Goal: Check status: Check status

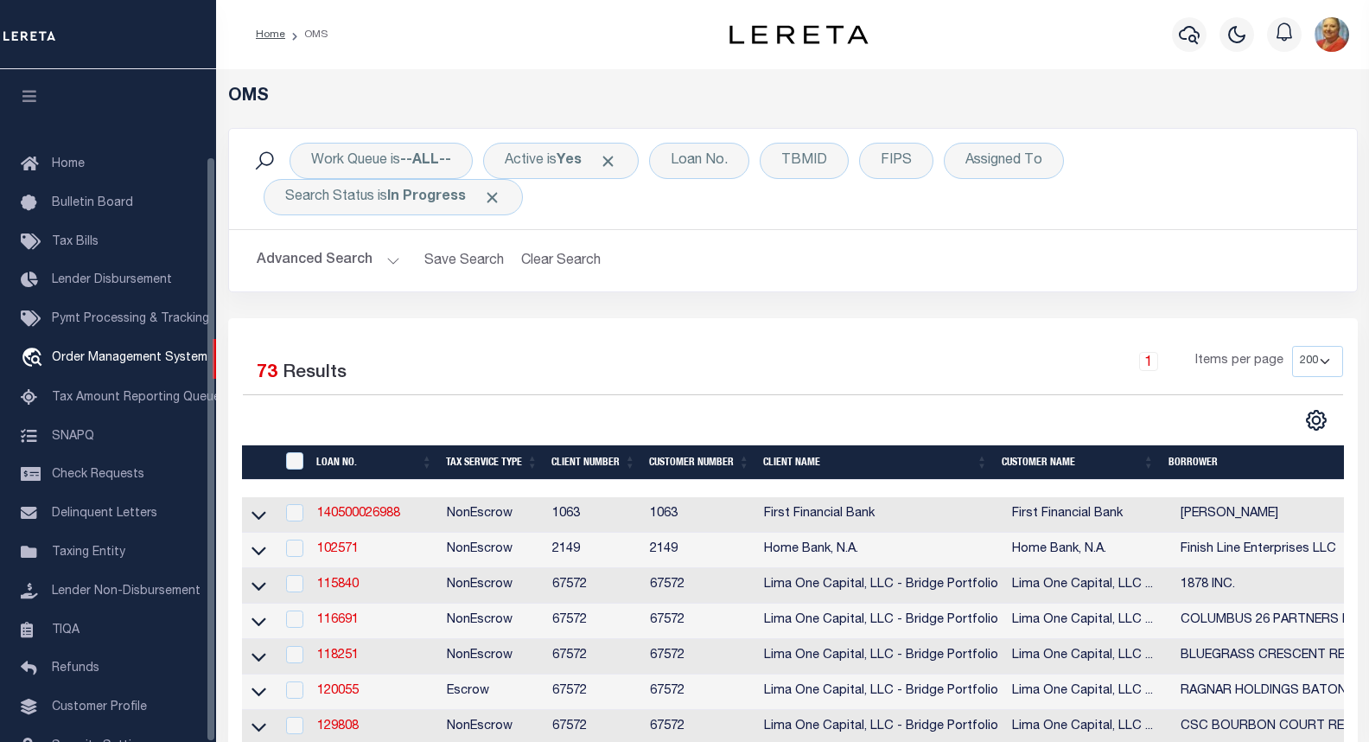
select select "200"
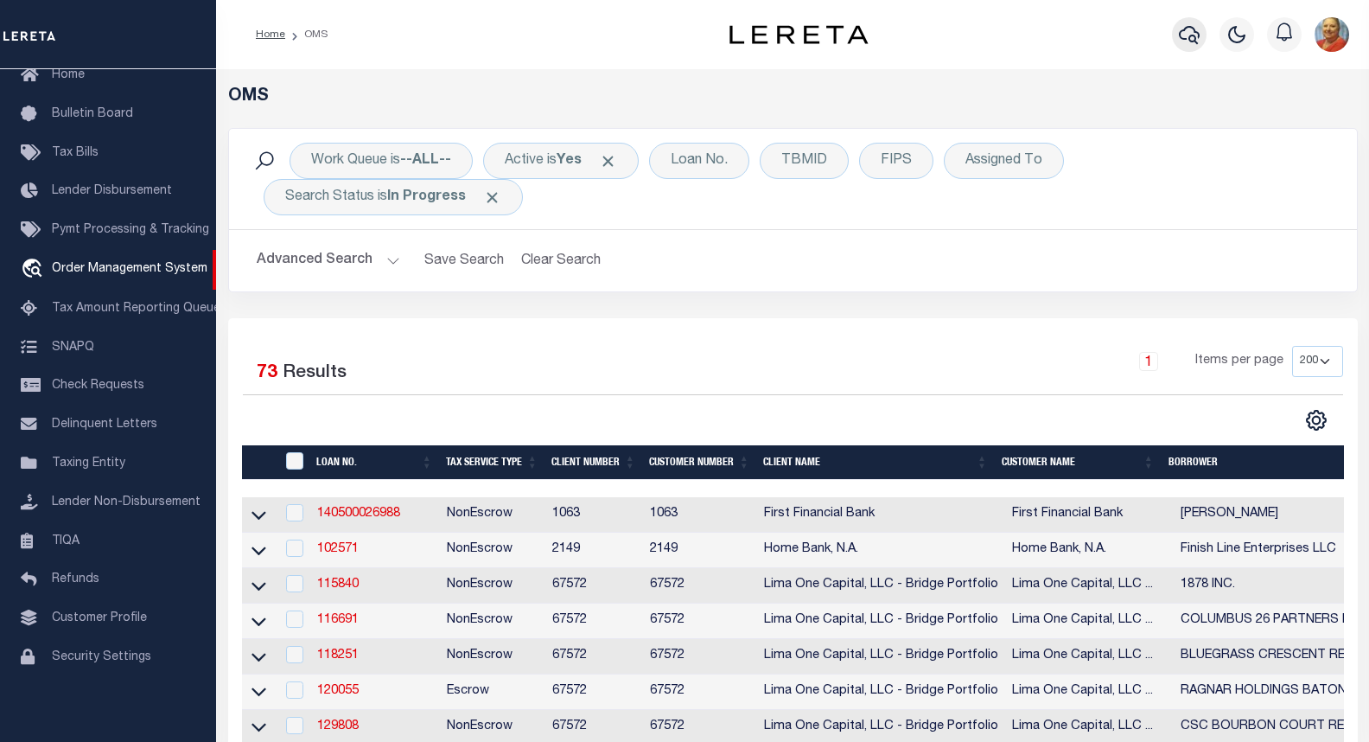
click at [1195, 30] on icon "button" at bounding box center [1189, 34] width 21 height 21
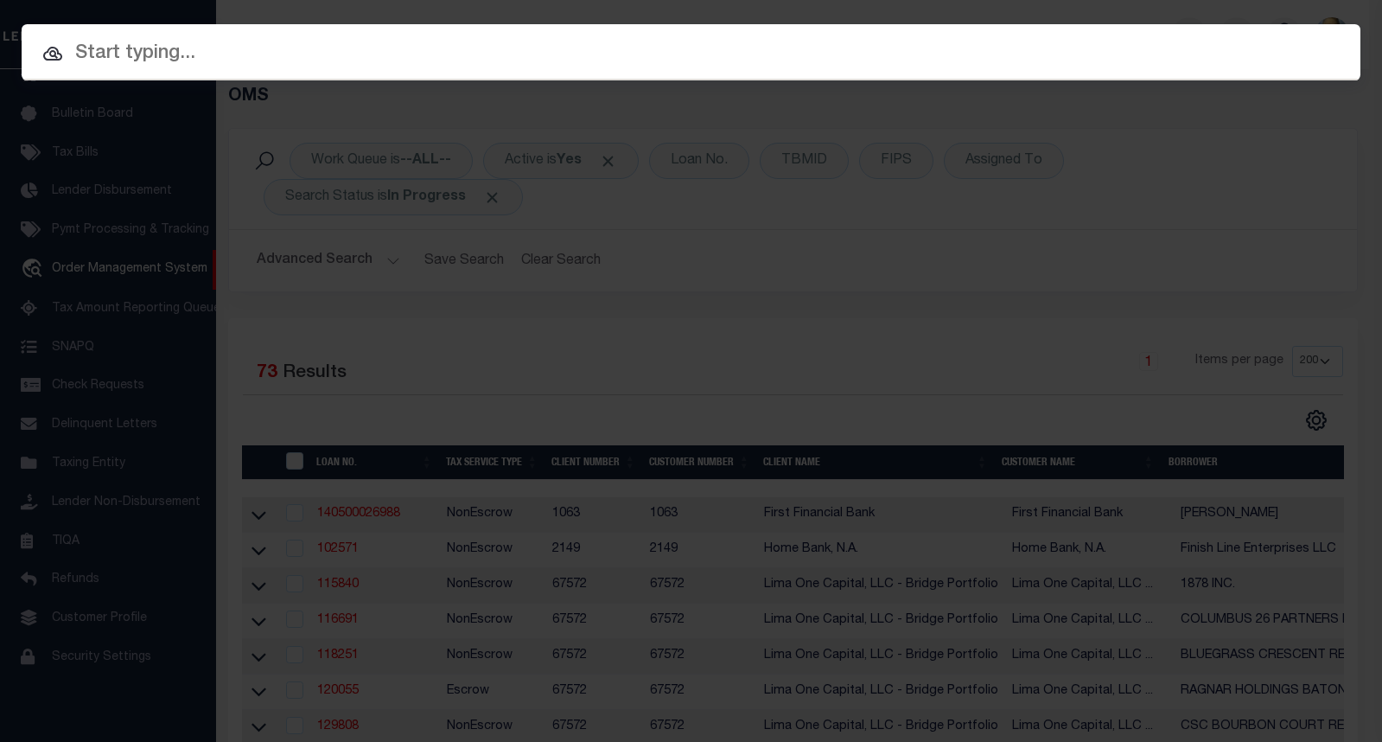
click at [209, 59] on input "text" at bounding box center [691, 54] width 1339 height 30
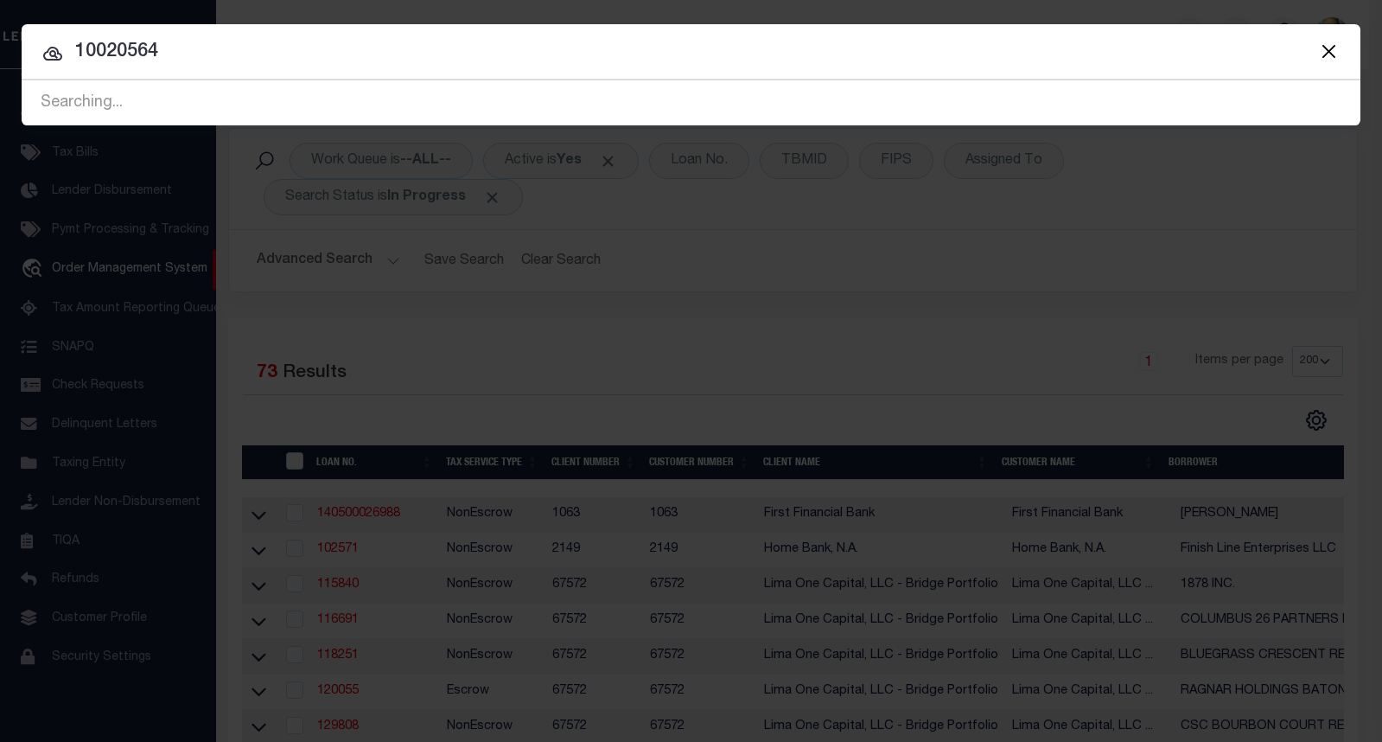
type input "10020564"
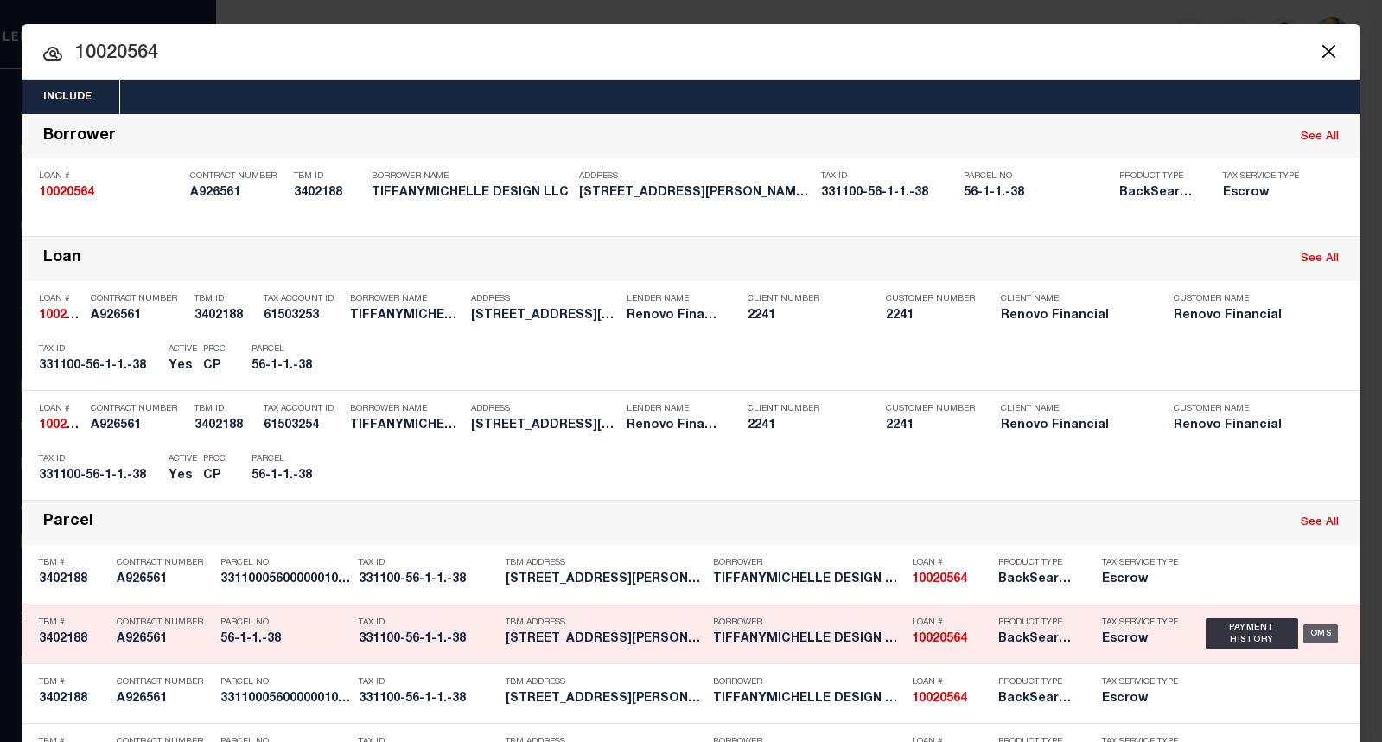
click at [1316, 632] on div "OMS" at bounding box center [1321, 633] width 35 height 19
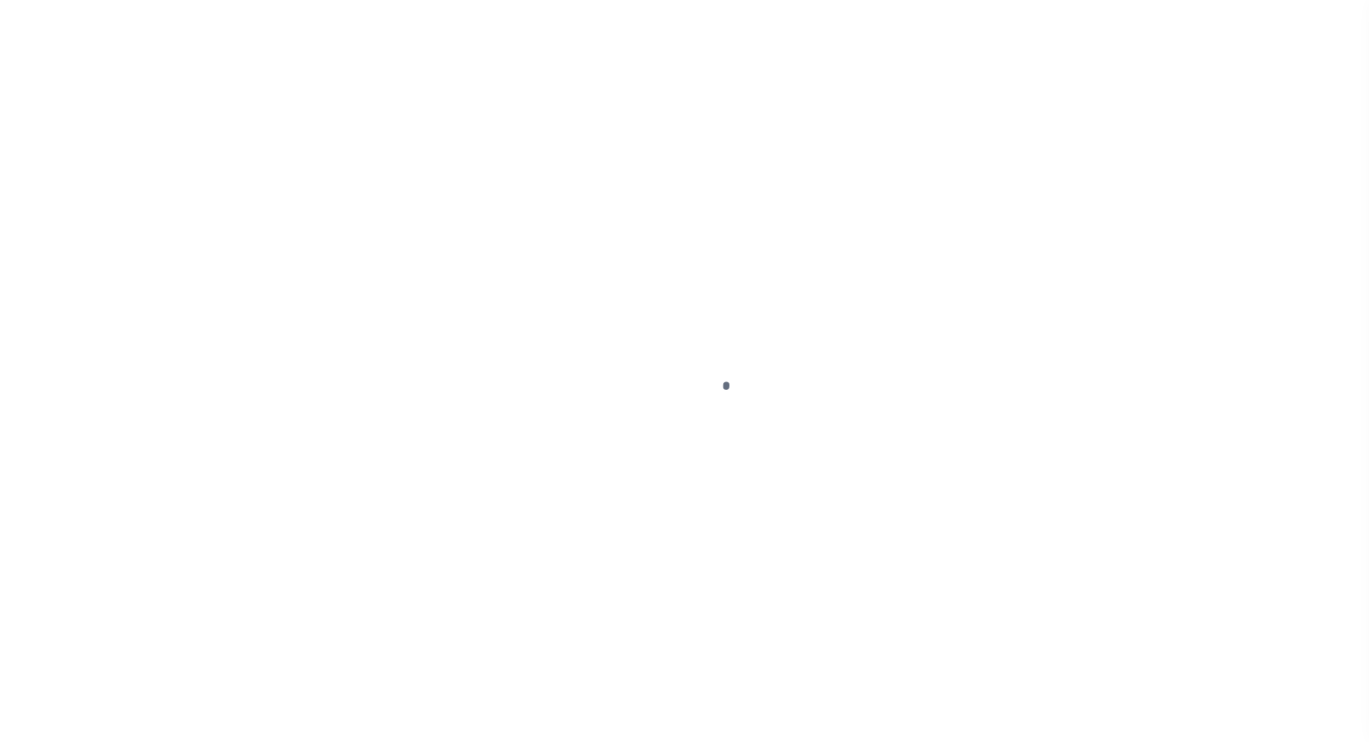
type input "10020564"
type input "TIFFANYMICHELLE DESIGN LLC"
select select
type input "5 ODELL ST"
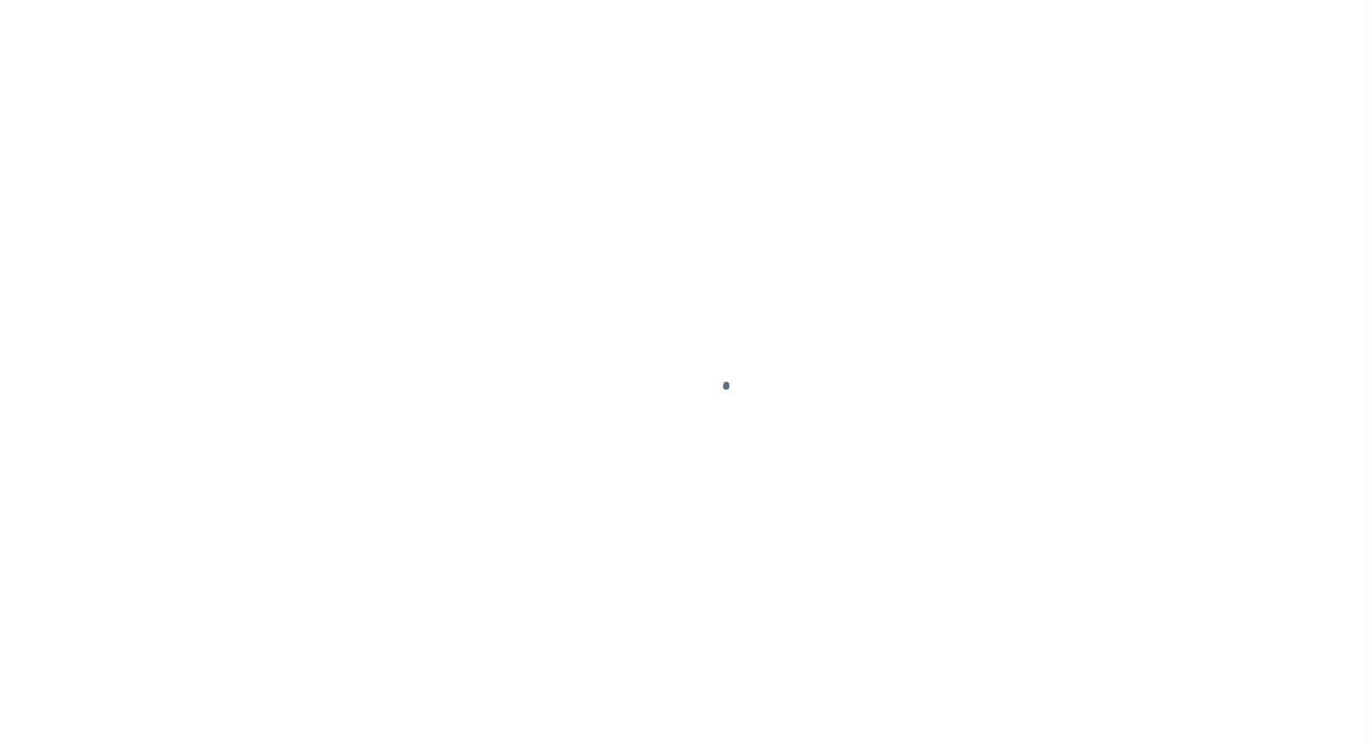
type input "NEWBURGH NY 12550"
select select "10"
select select "Escrow"
type input "[STREET_ADDRESS][PERSON_NAME]"
type input "33110005600000010010000038"
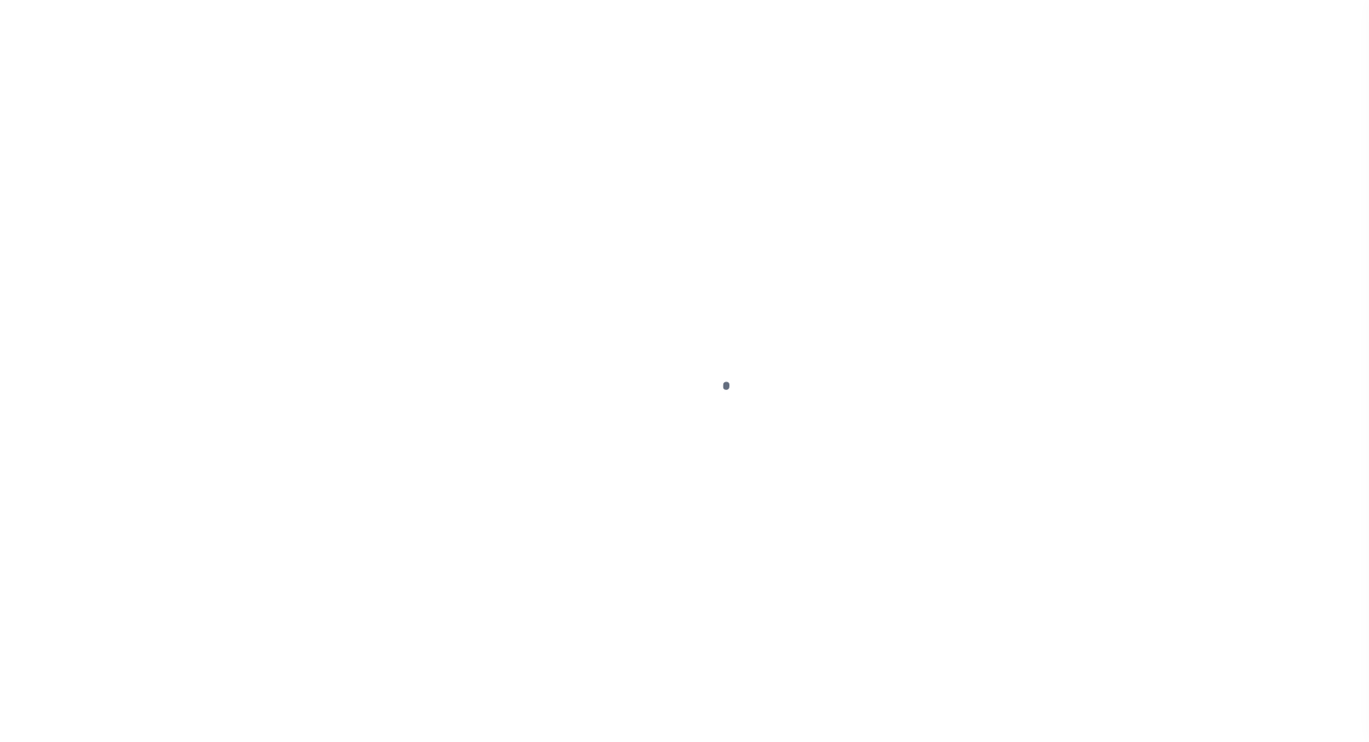
type input "NEWBURGH, NY 12550"
type input "a0kUS000007eCL2"
type input "NY"
select select
type textarea "Liability Limited to Customer Provided Parcel"
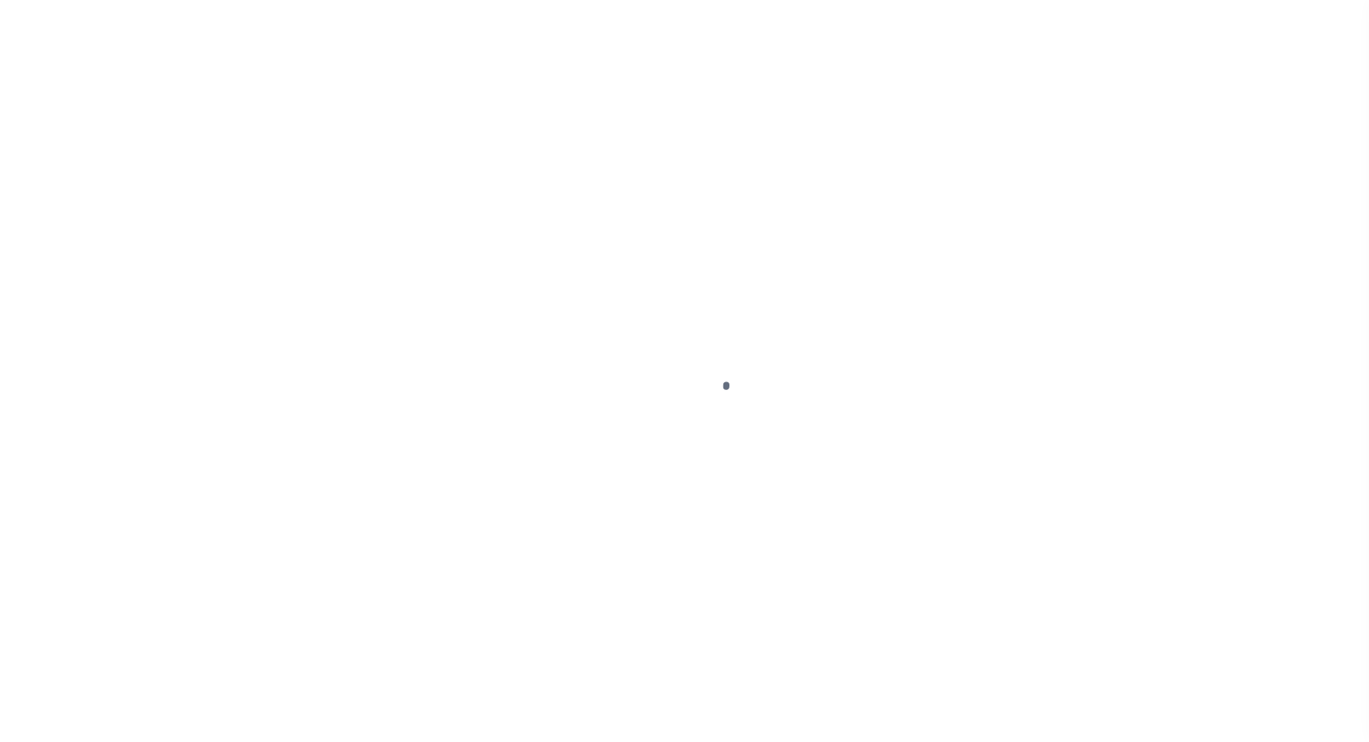
select select "14701"
select select "25067"
select select
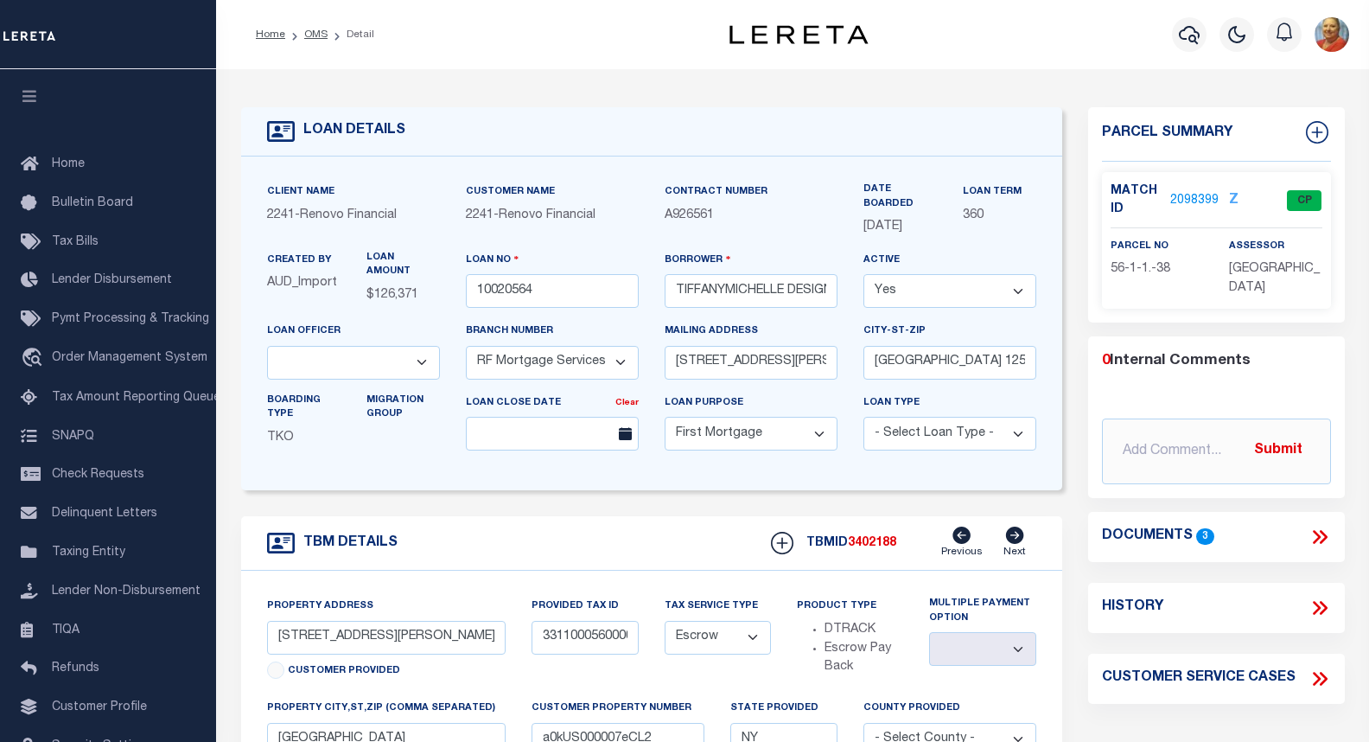
click at [1192, 196] on link "2098399" at bounding box center [1194, 201] width 48 height 18
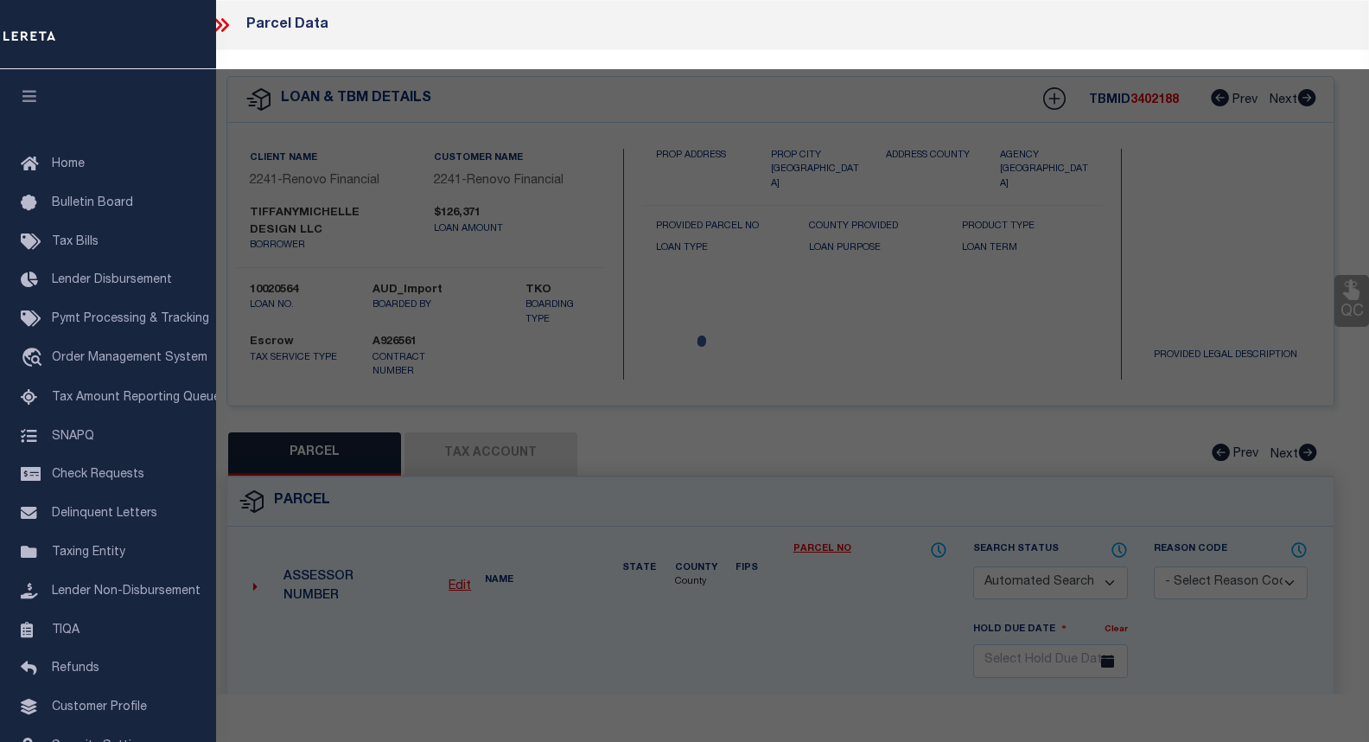
checkbox input "false"
select select "CP"
type input "TIFFANYMICHELLE DESIGN LLC"
select select "AGW"
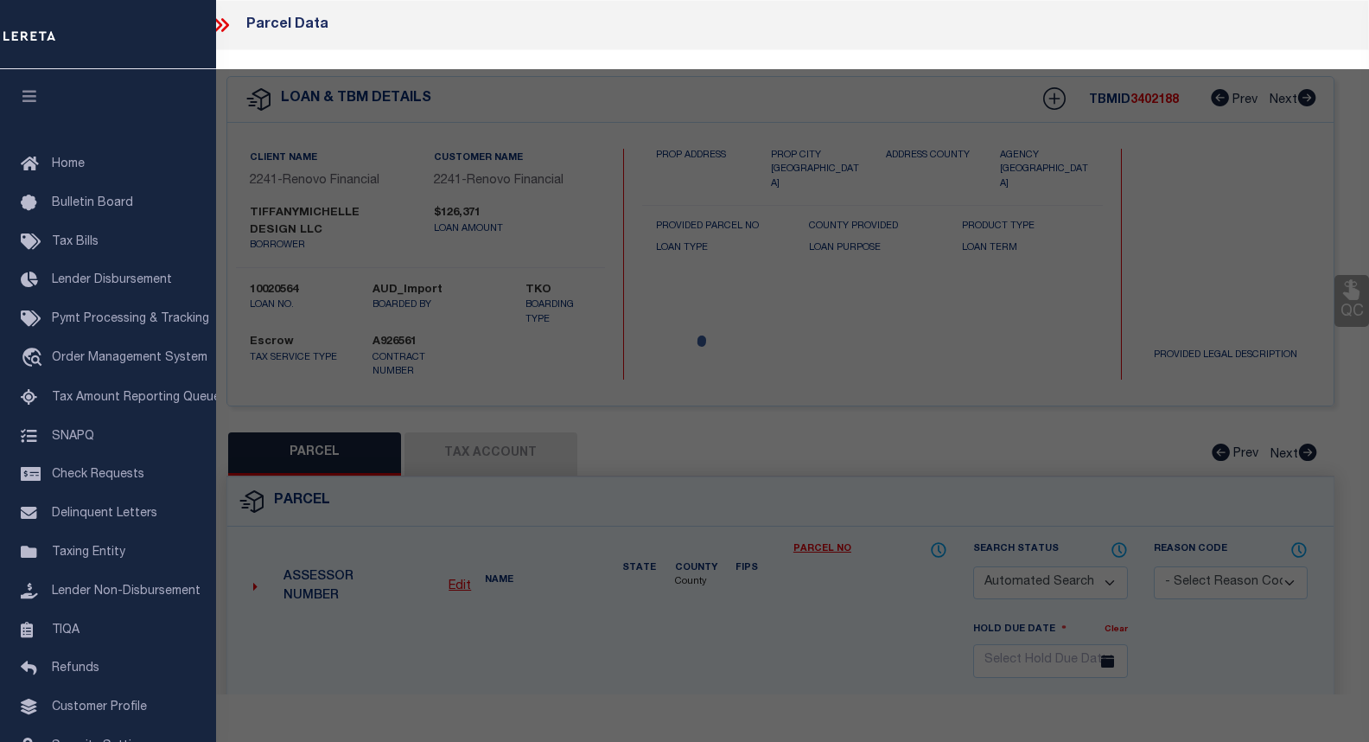
select select
type input "[STREET_ADDRESS][PERSON_NAME]"
checkbox input "false"
type input "NEWBURGH, NY 12550"
type textarea "[GEOGRAPHIC_DATA] [STREET_ADDRESS]"
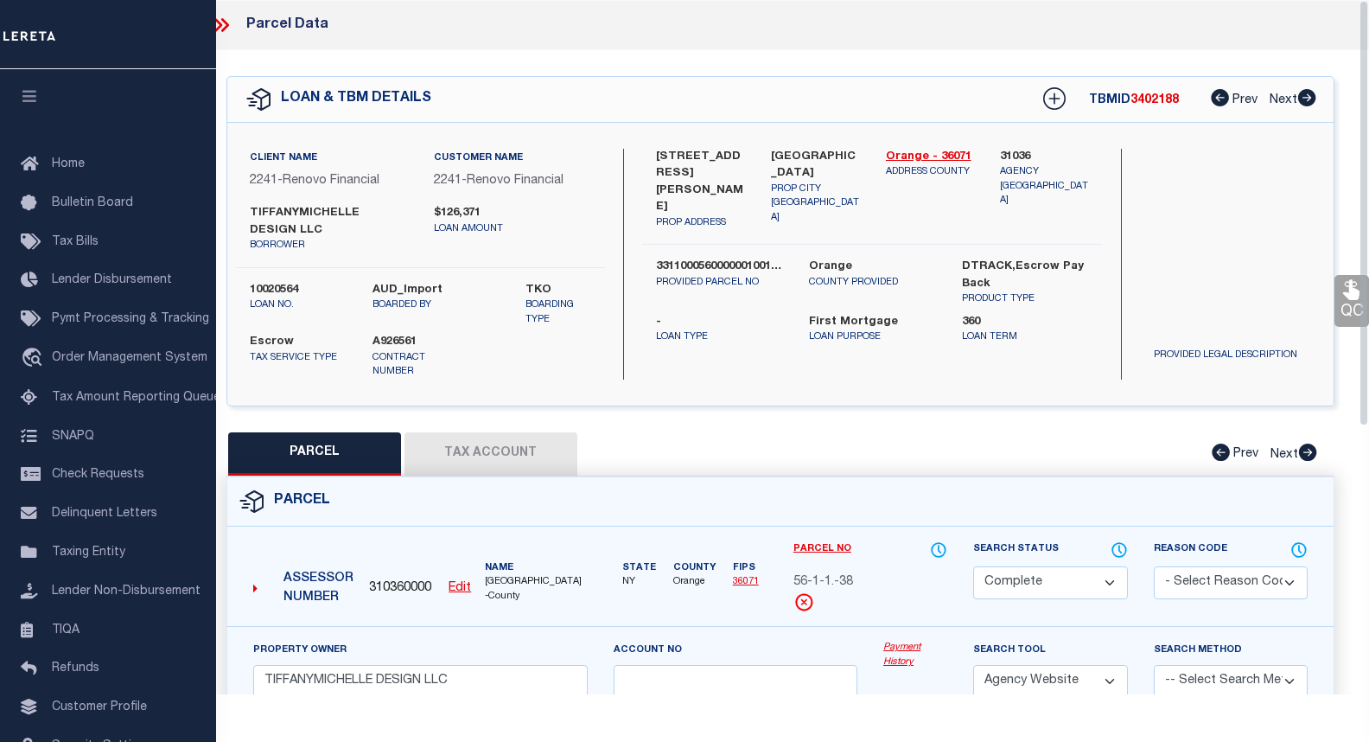
click at [500, 439] on button "Tax Account" at bounding box center [491, 453] width 173 height 43
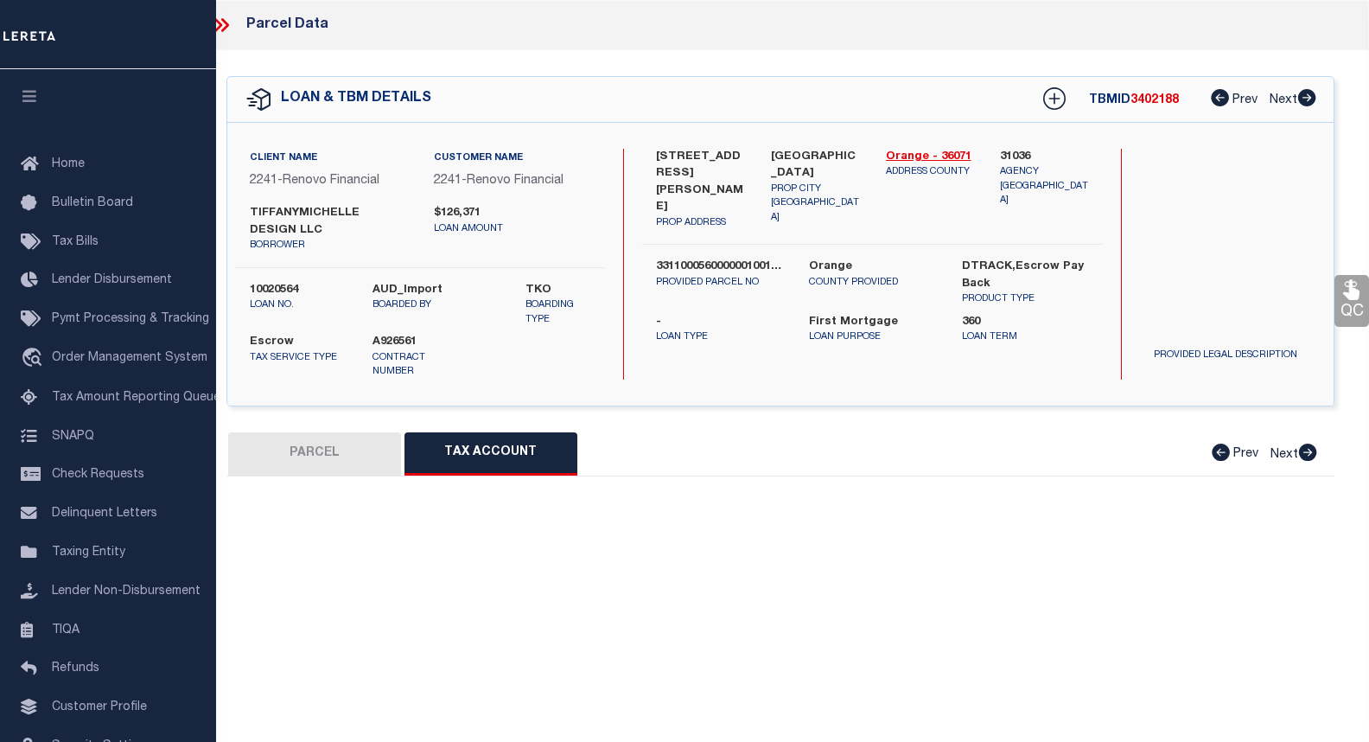
select select "100"
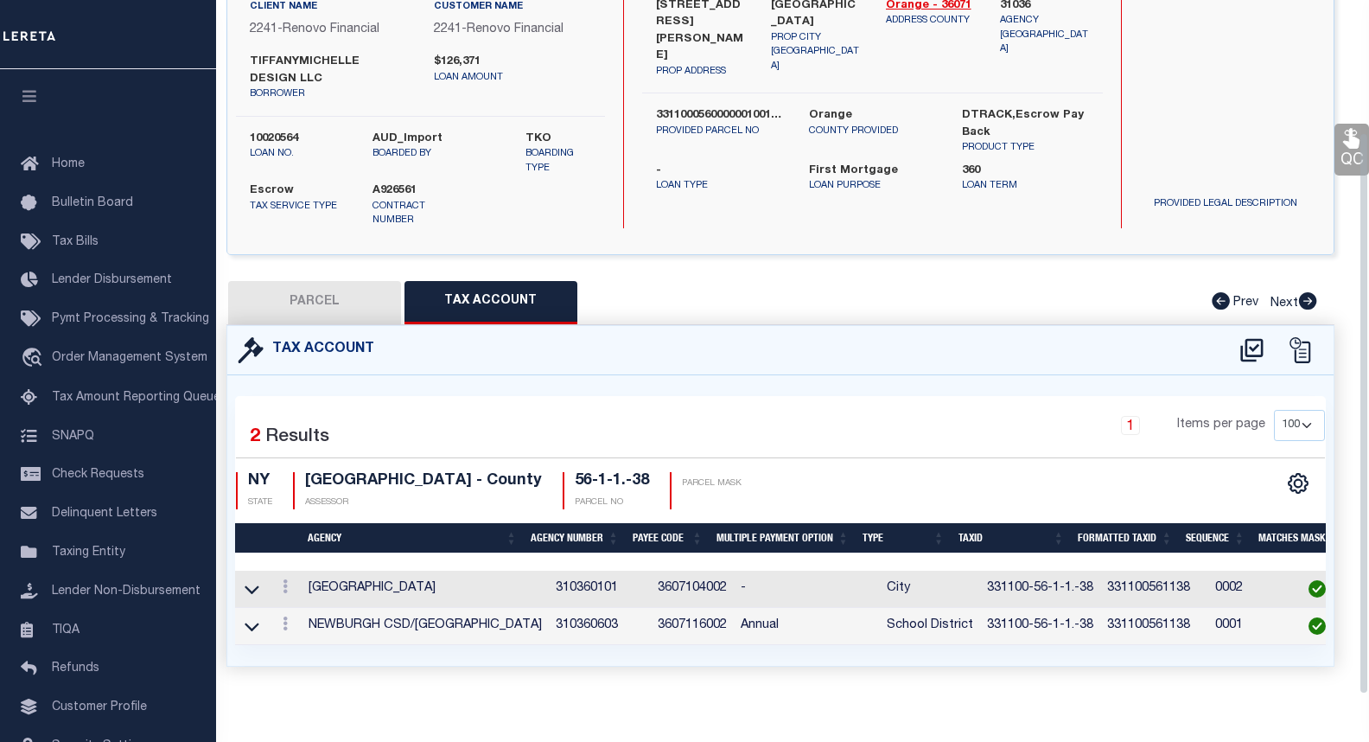
scroll to position [163, 0]
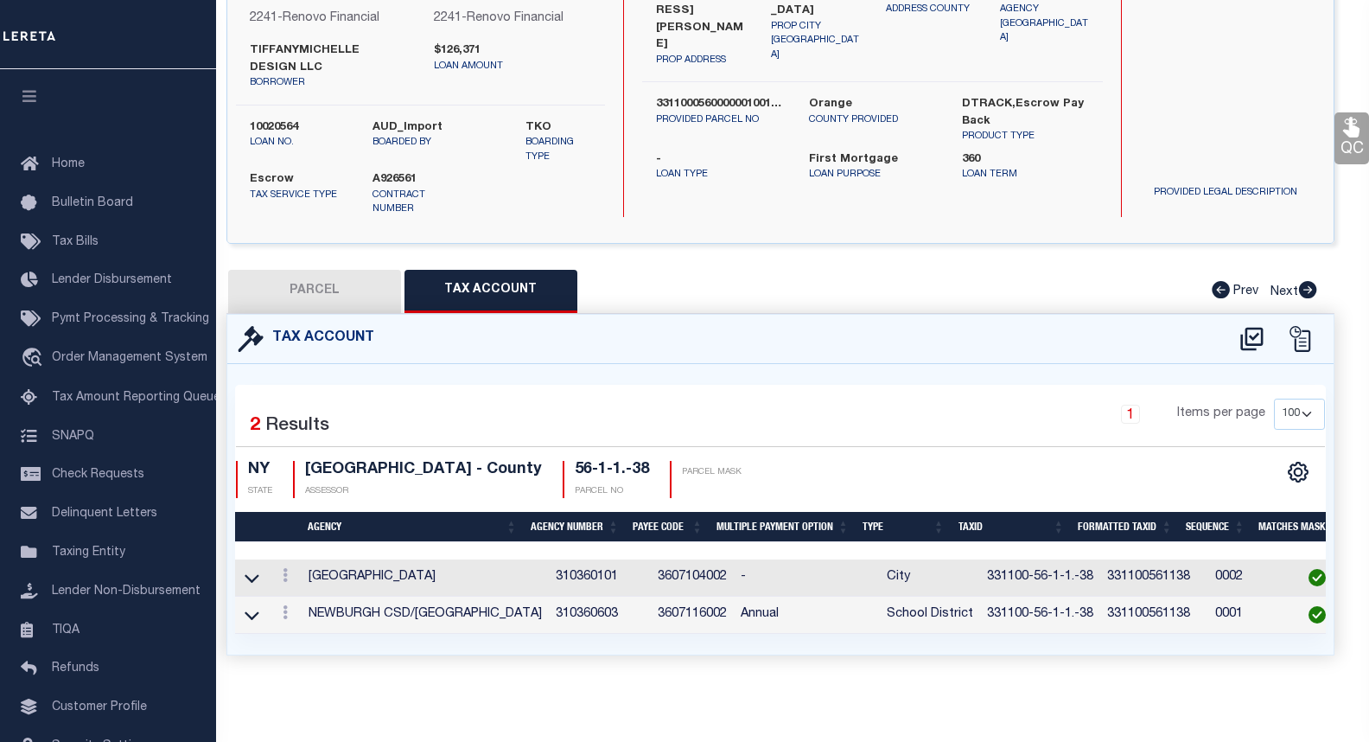
click at [350, 280] on button "PARCEL" at bounding box center [314, 291] width 173 height 43
select select "AS"
select select
checkbox input "false"
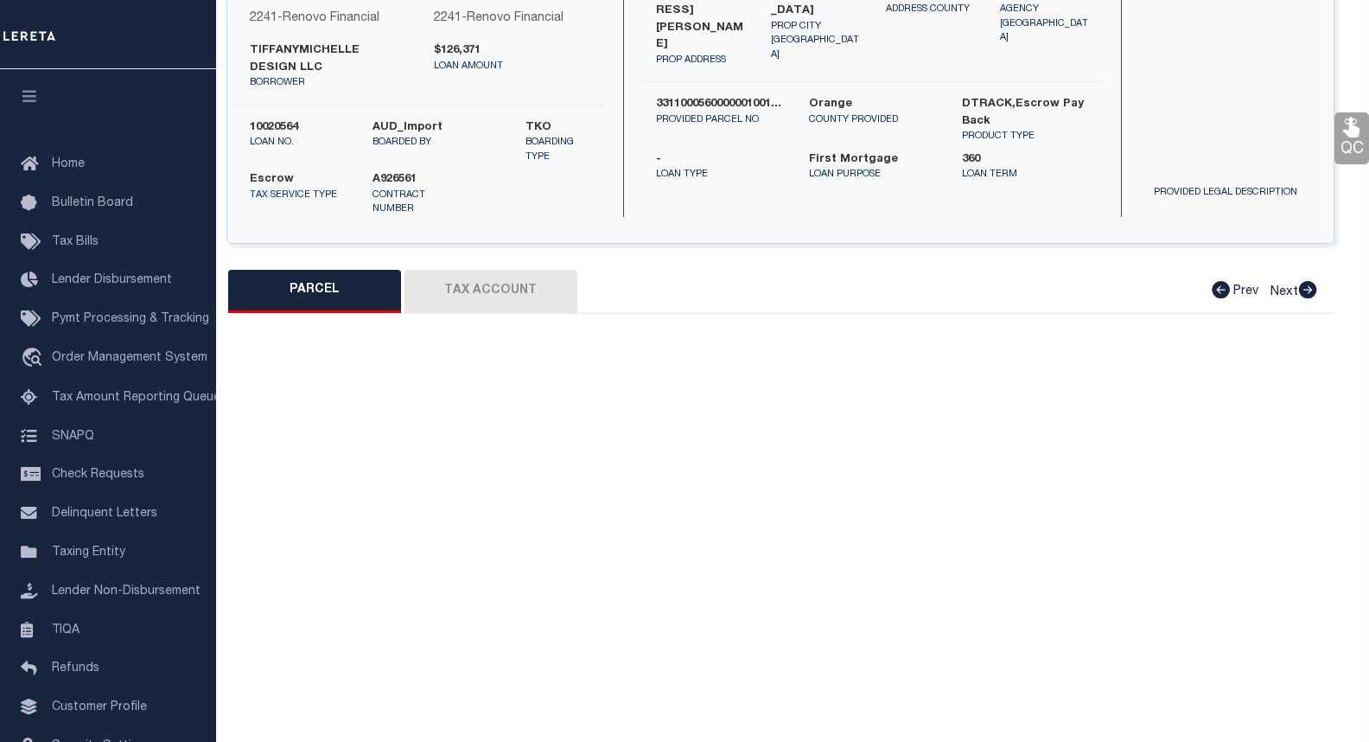
select select "CP"
type input "TIFFANYMICHELLE DESIGN LLC"
select select "AGW"
select select
type input "[STREET_ADDRESS][PERSON_NAME]"
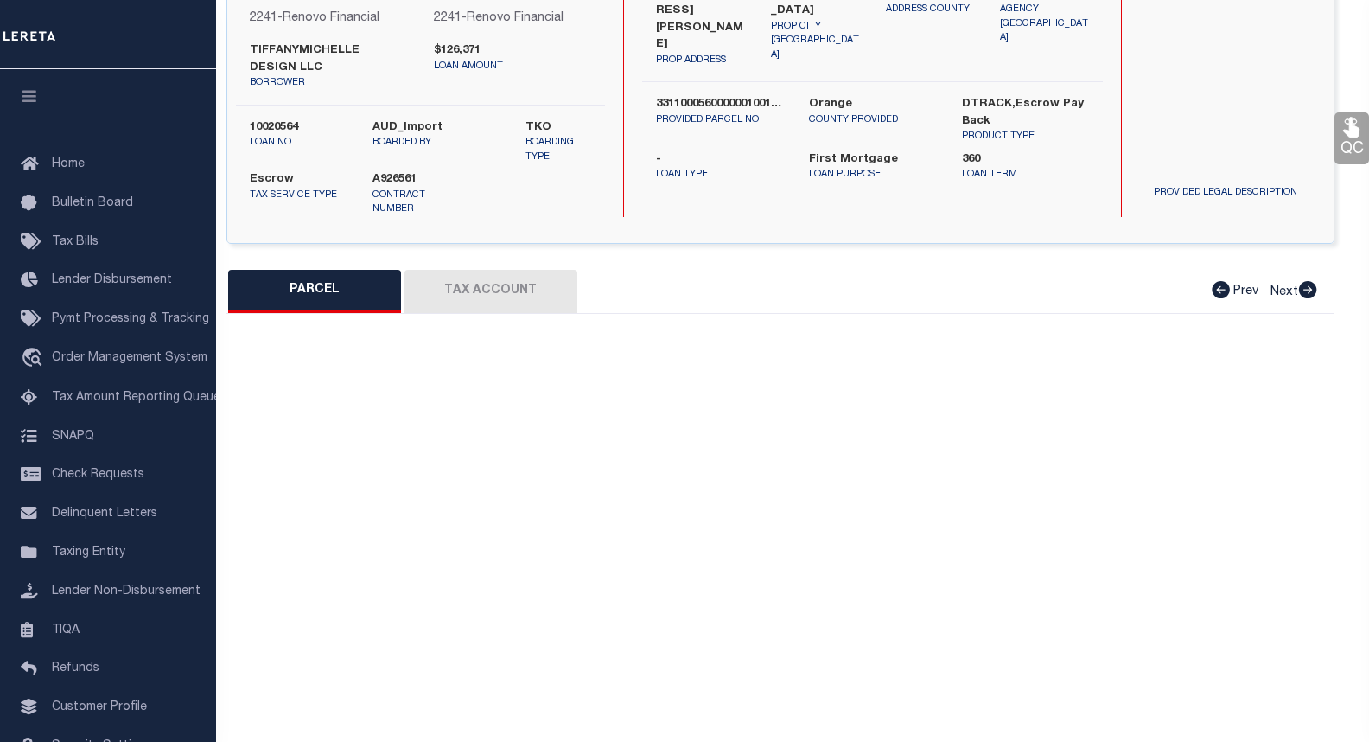
checkbox input "false"
type input "NEWBURGH, NY 12550"
type textarea "[GEOGRAPHIC_DATA] [STREET_ADDRESS]"
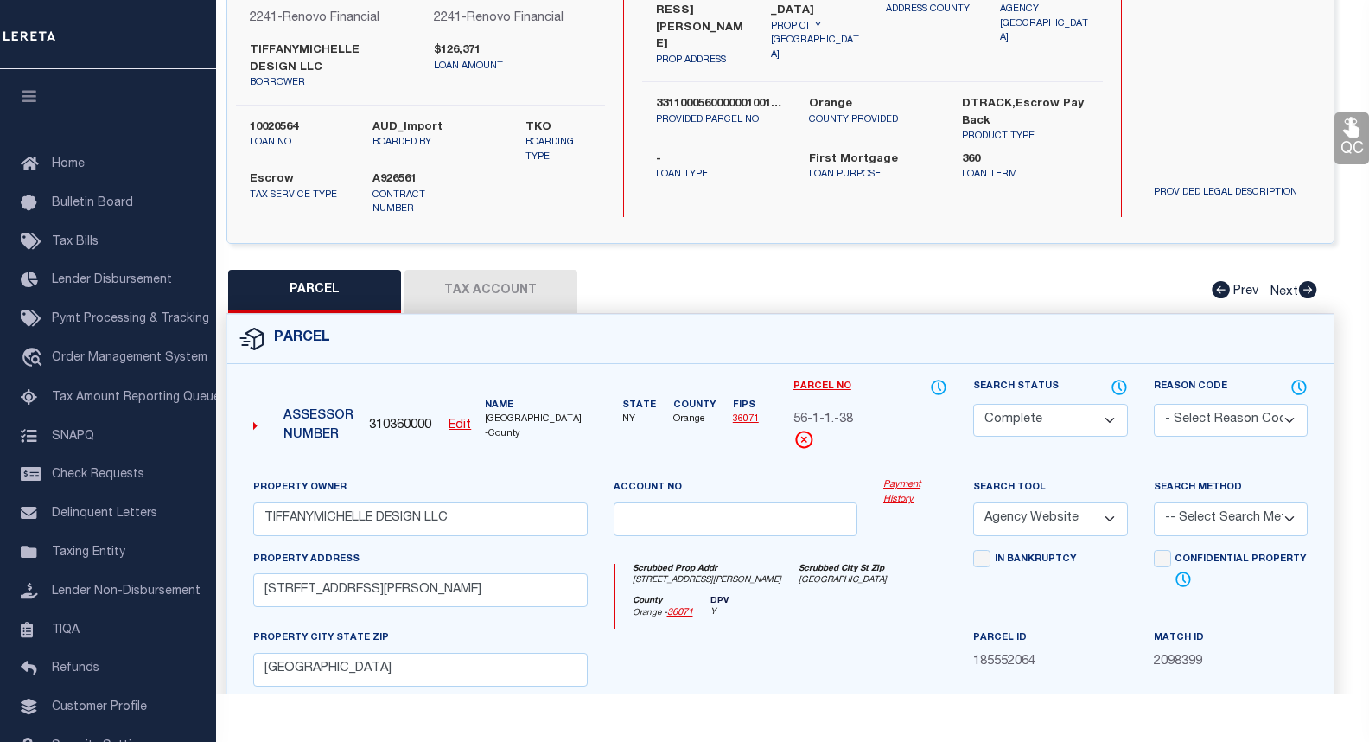
click at [891, 478] on link "Payment History" at bounding box center [915, 492] width 64 height 29
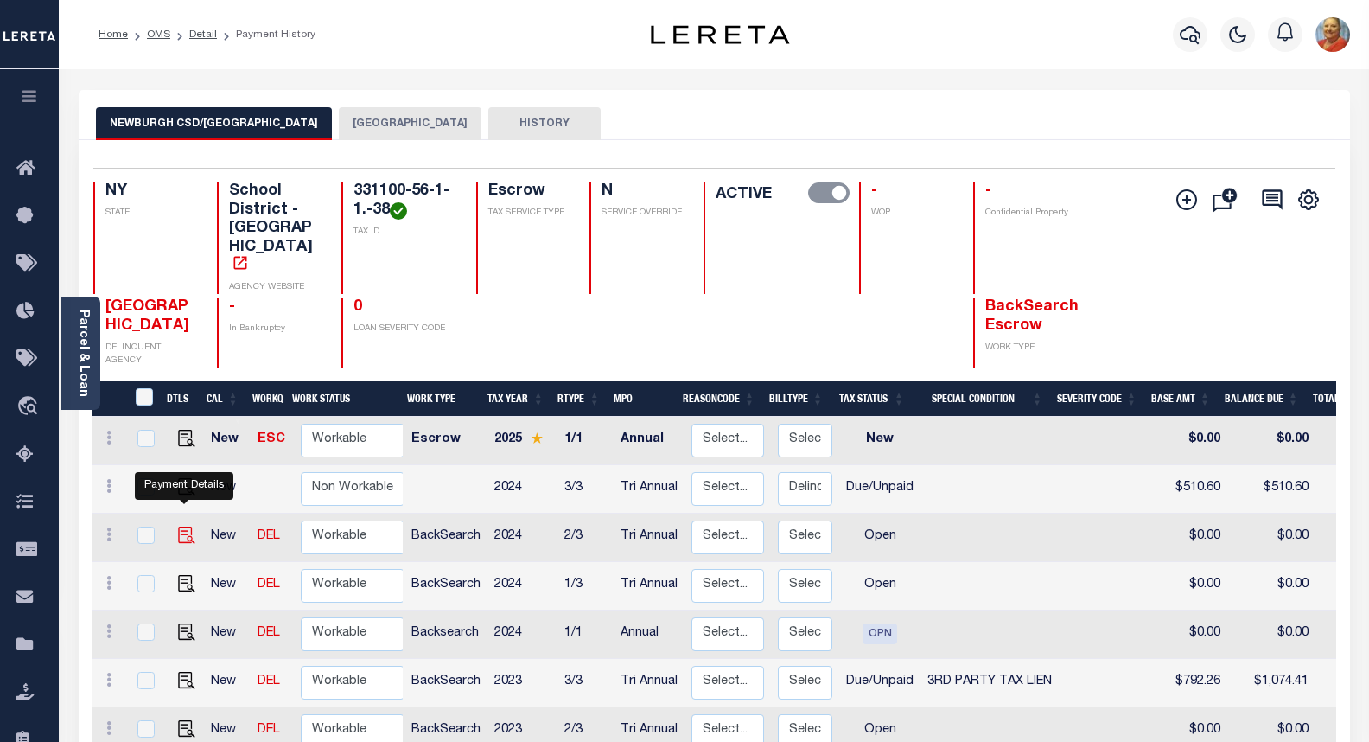
click at [183, 526] on img "" at bounding box center [186, 534] width 17 height 17
checkbox input "true"
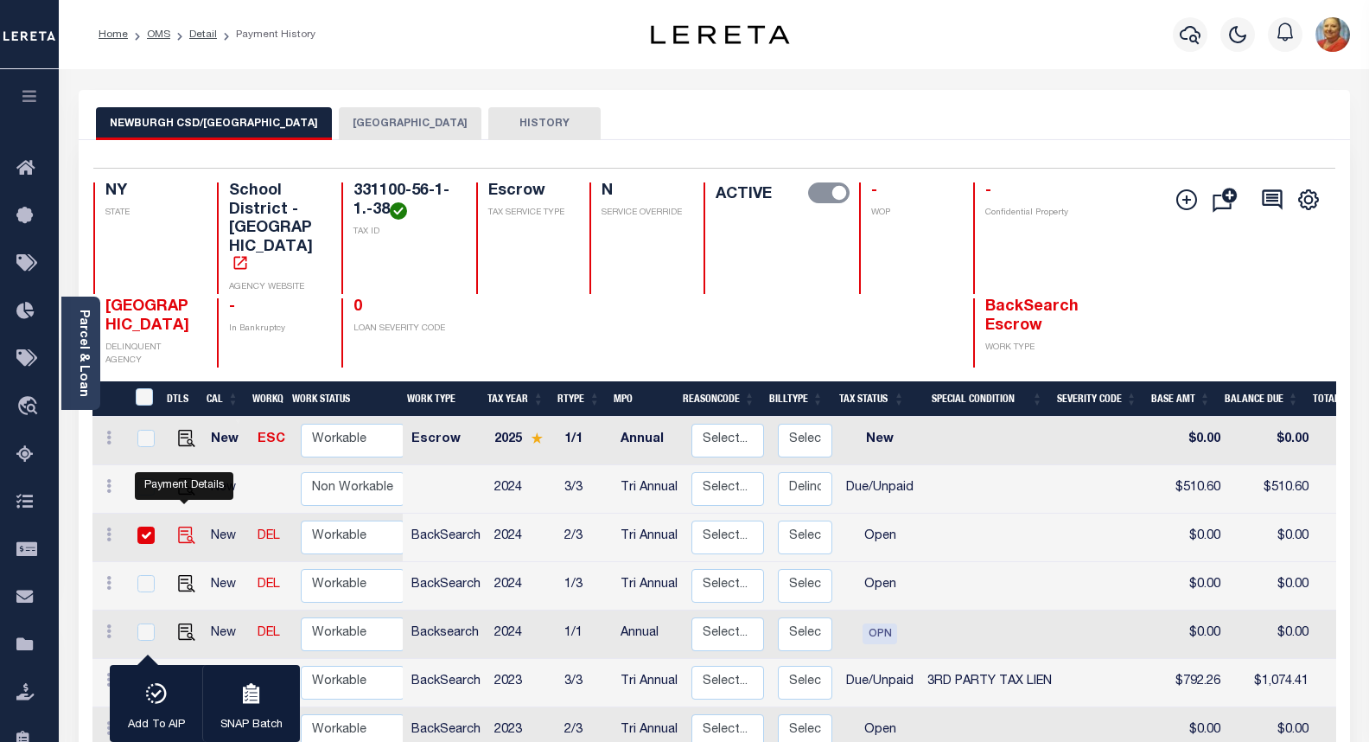
click at [188, 526] on img "" at bounding box center [186, 534] width 17 height 17
checkbox input "false"
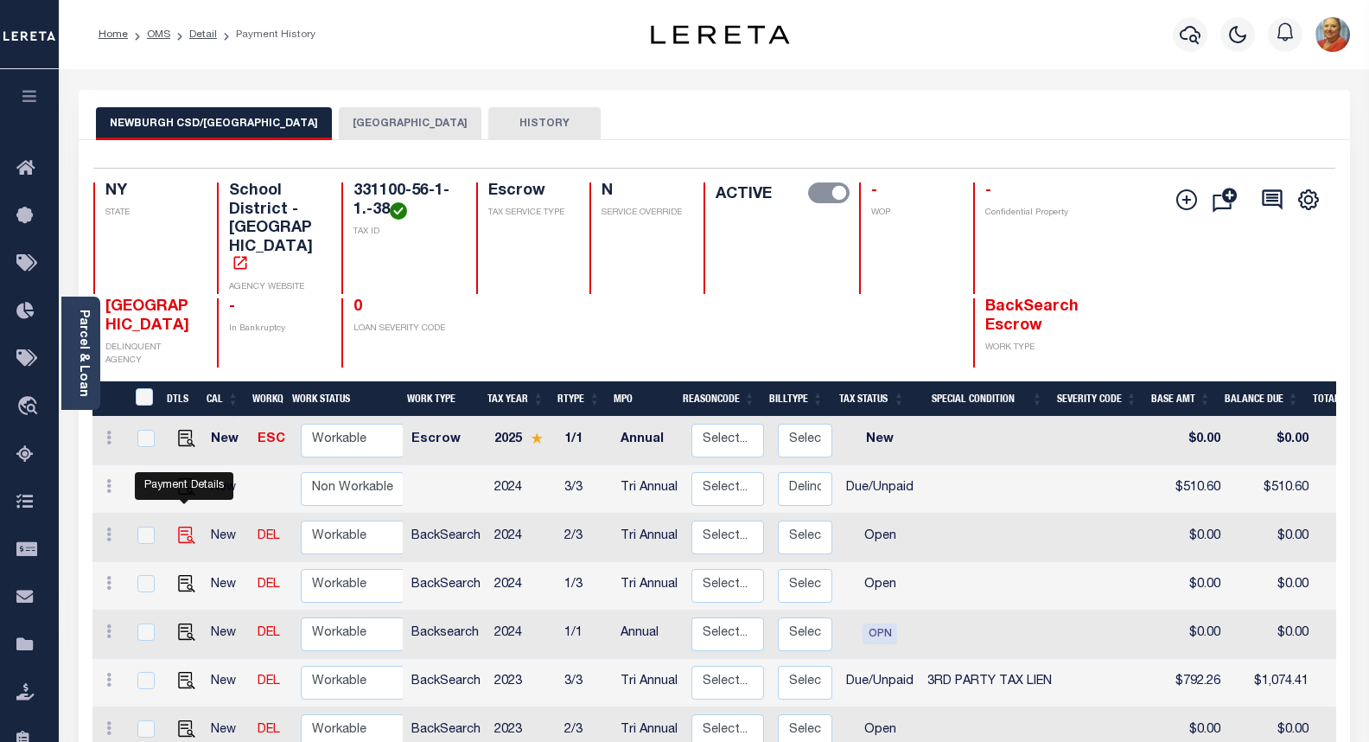
click at [186, 526] on img "" at bounding box center [186, 534] width 17 height 17
checkbox input "true"
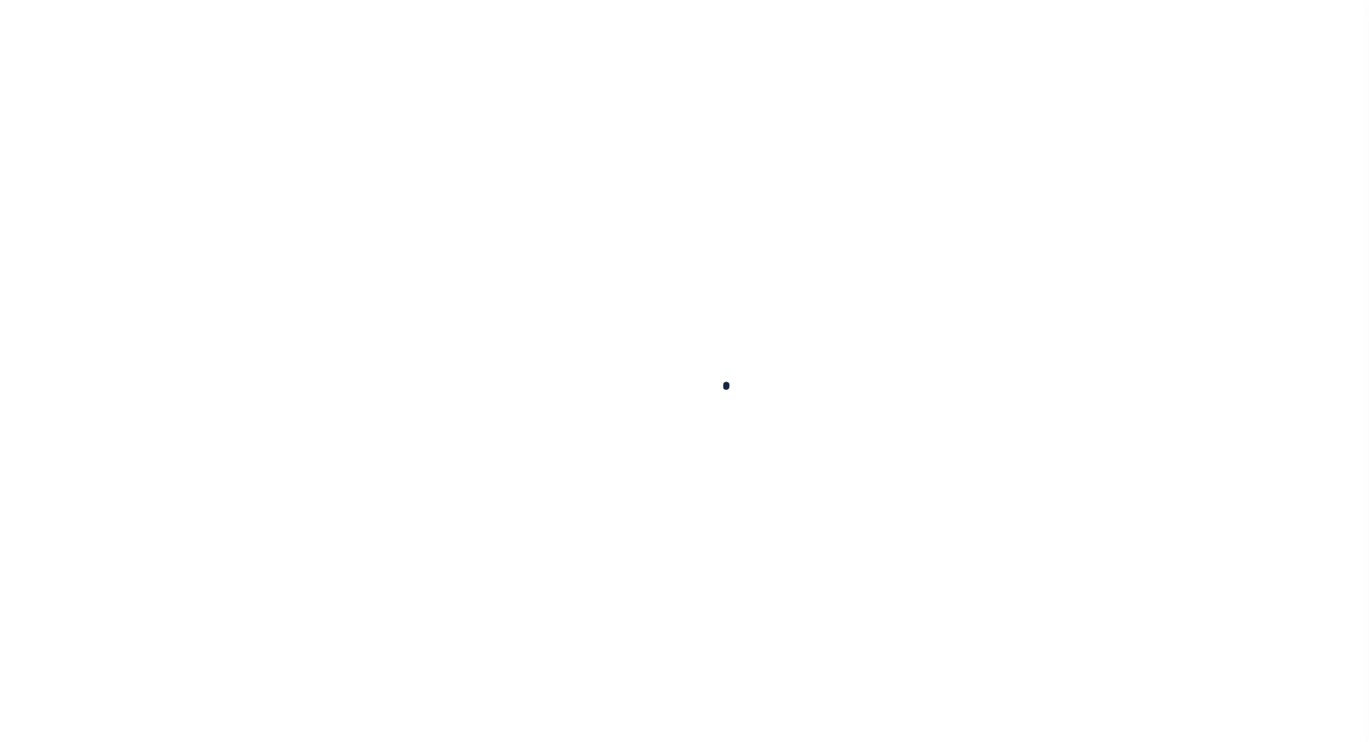
checkbox input "false"
type input "Tri Annual"
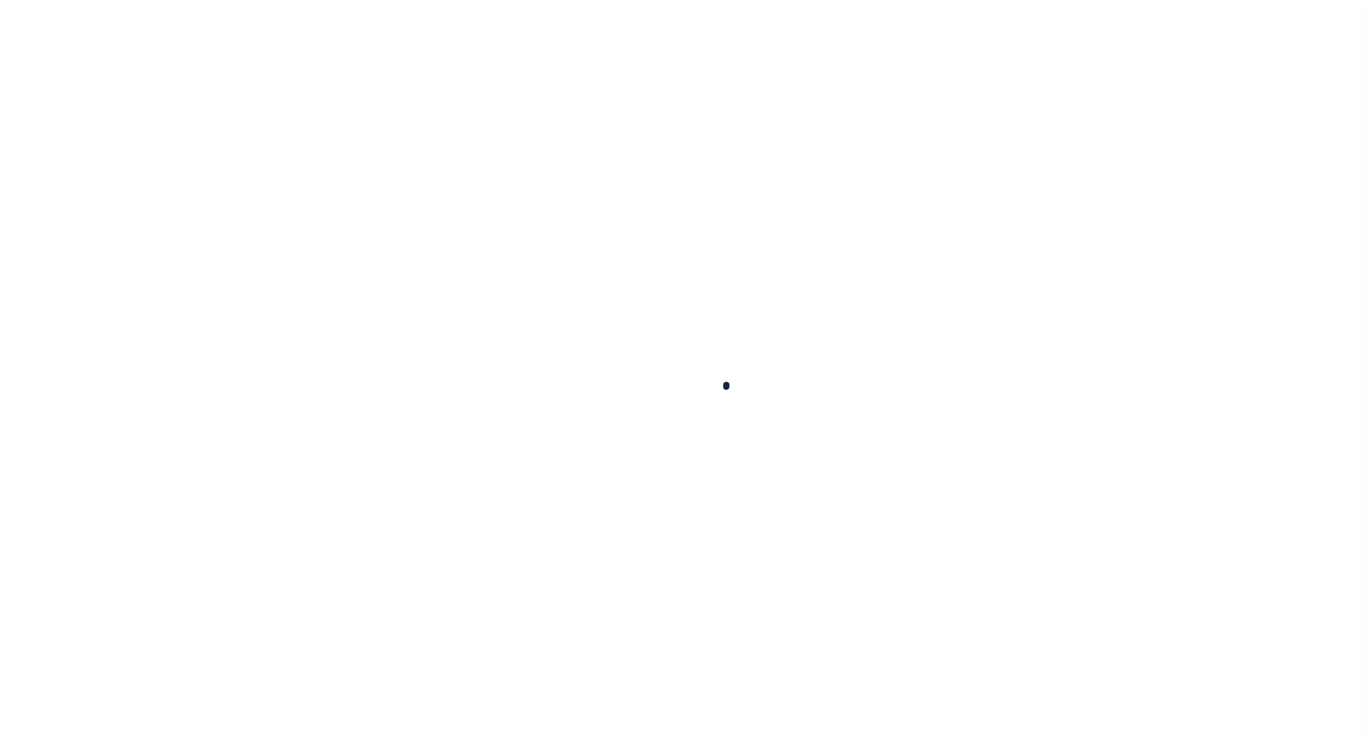
type input "[DATE]"
select select "OP2"
type input "0"
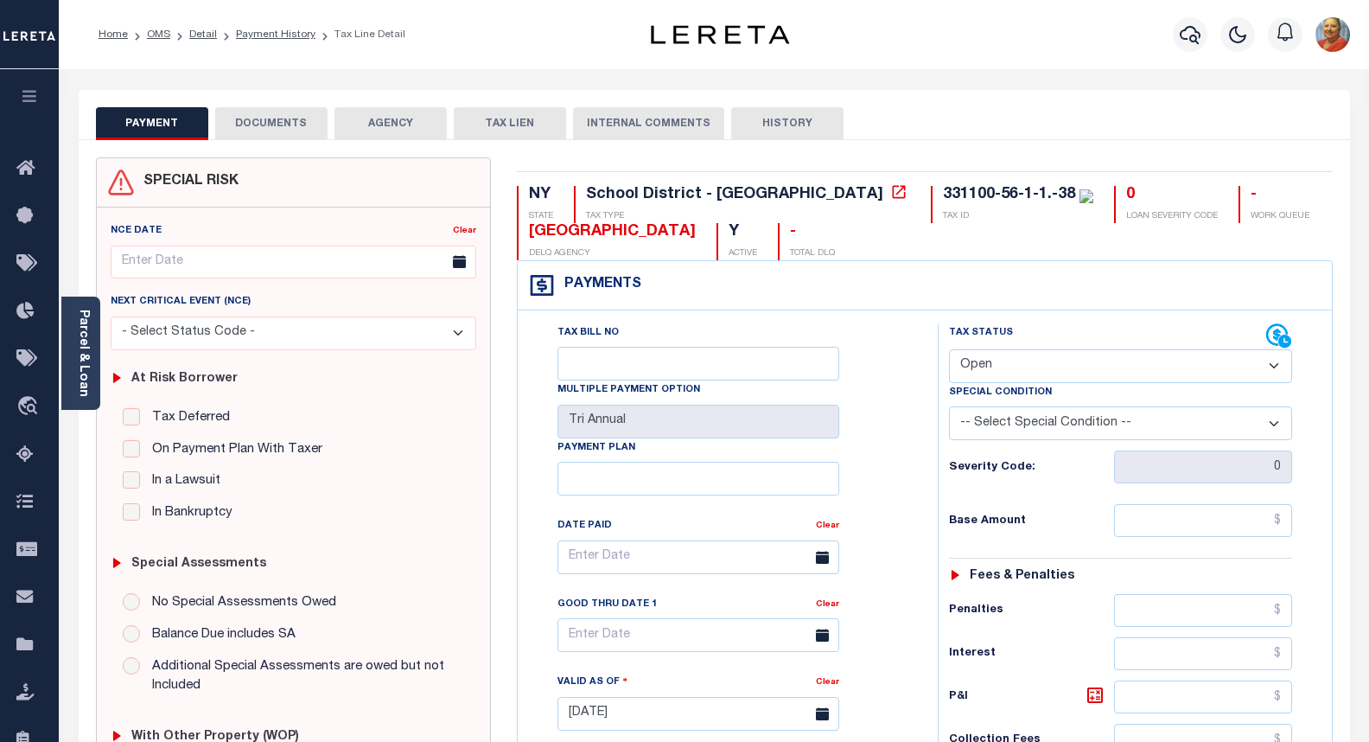
click at [603, 131] on button "INTERNAL COMMENTS" at bounding box center [648, 123] width 151 height 33
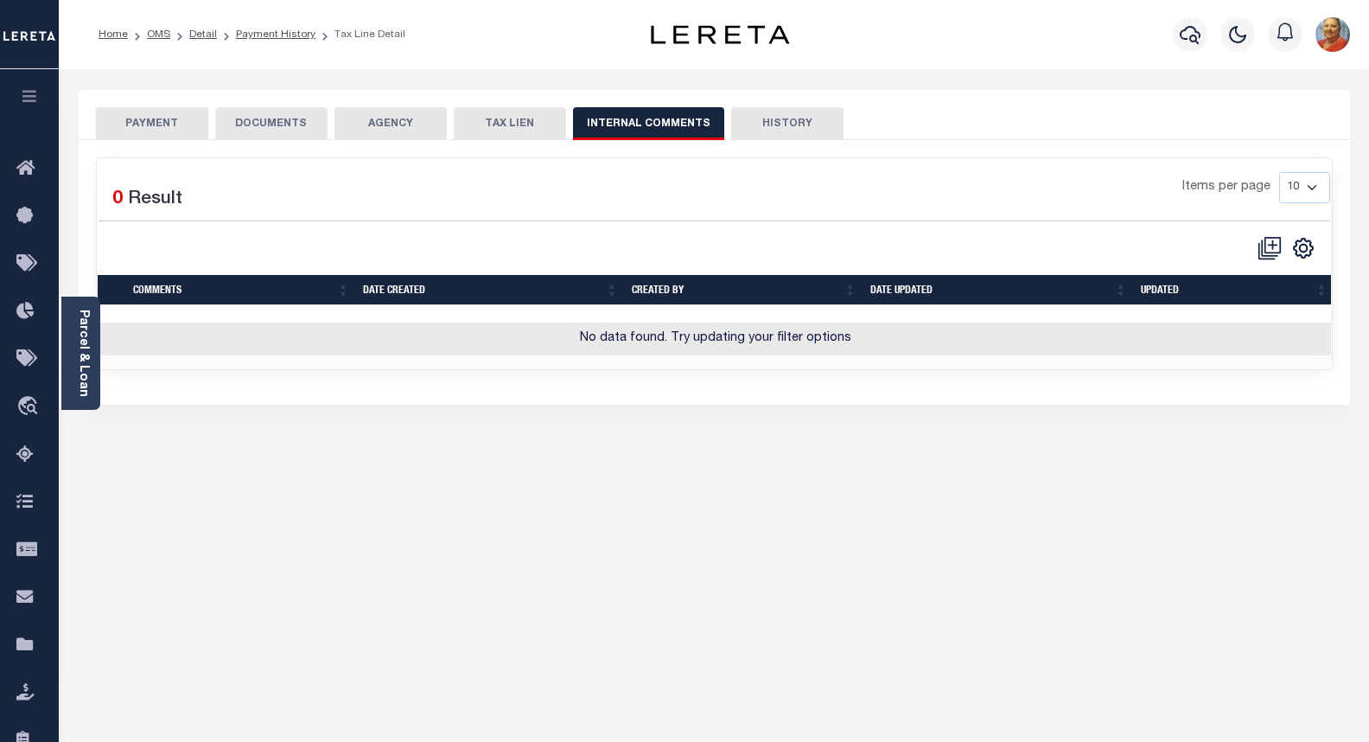
click at [246, 118] on button "DOCUMENTS" at bounding box center [271, 123] width 112 height 33
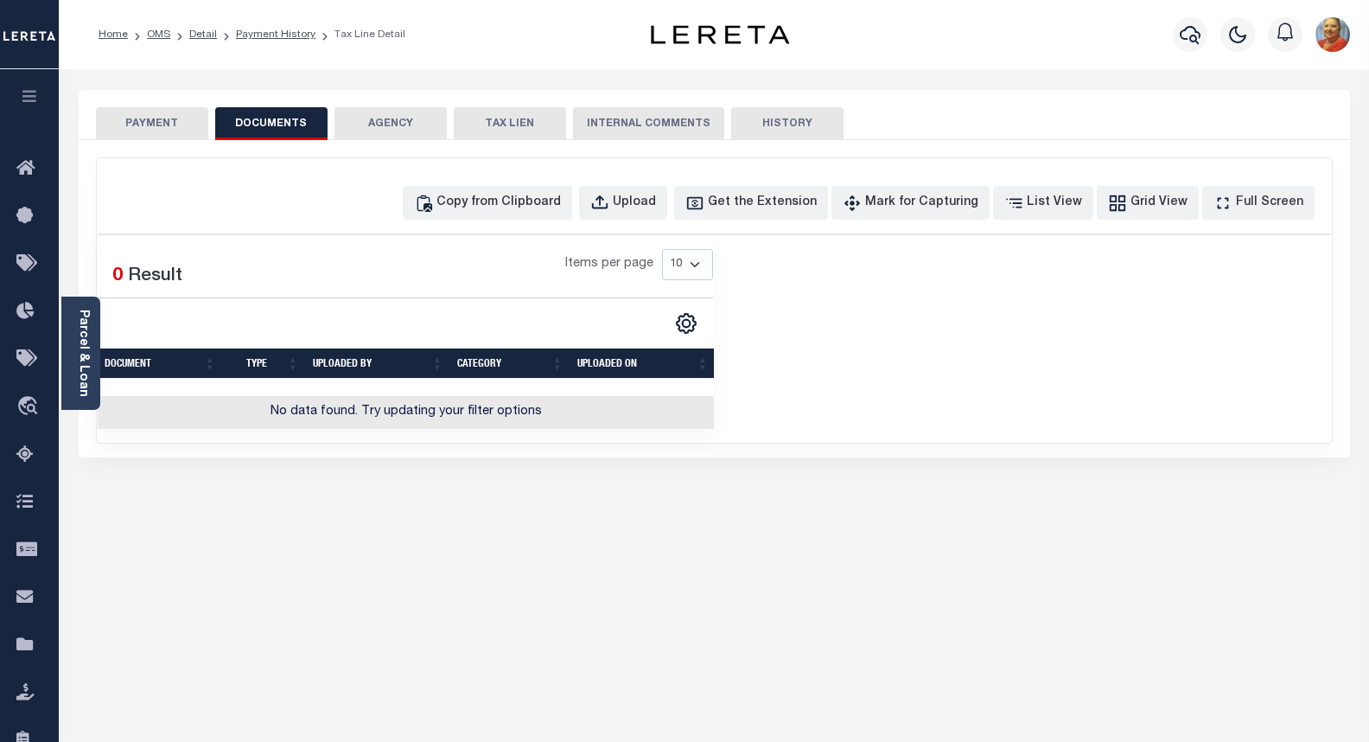
click at [497, 130] on button "TAX LIEN" at bounding box center [510, 123] width 112 height 33
checkbox input "false"
radio input "true"
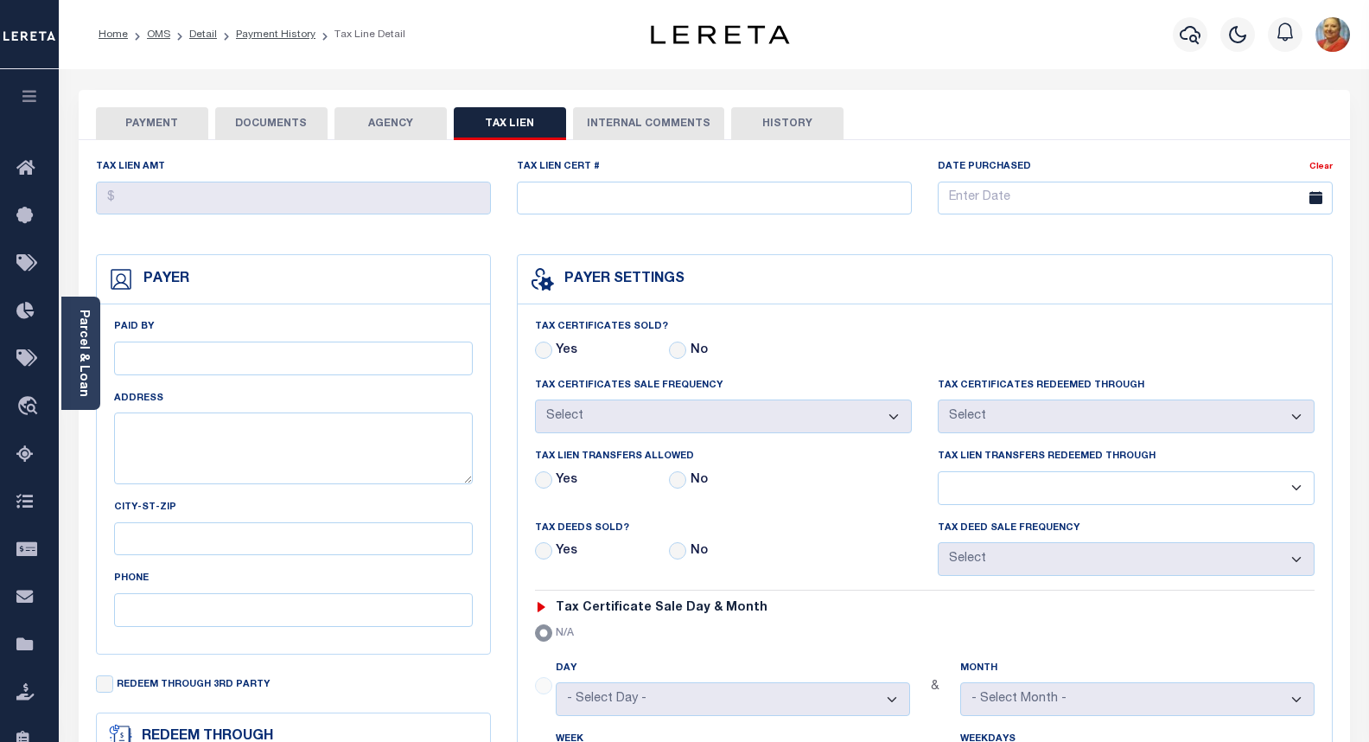
click at [150, 114] on button "PAYMENT" at bounding box center [152, 123] width 112 height 33
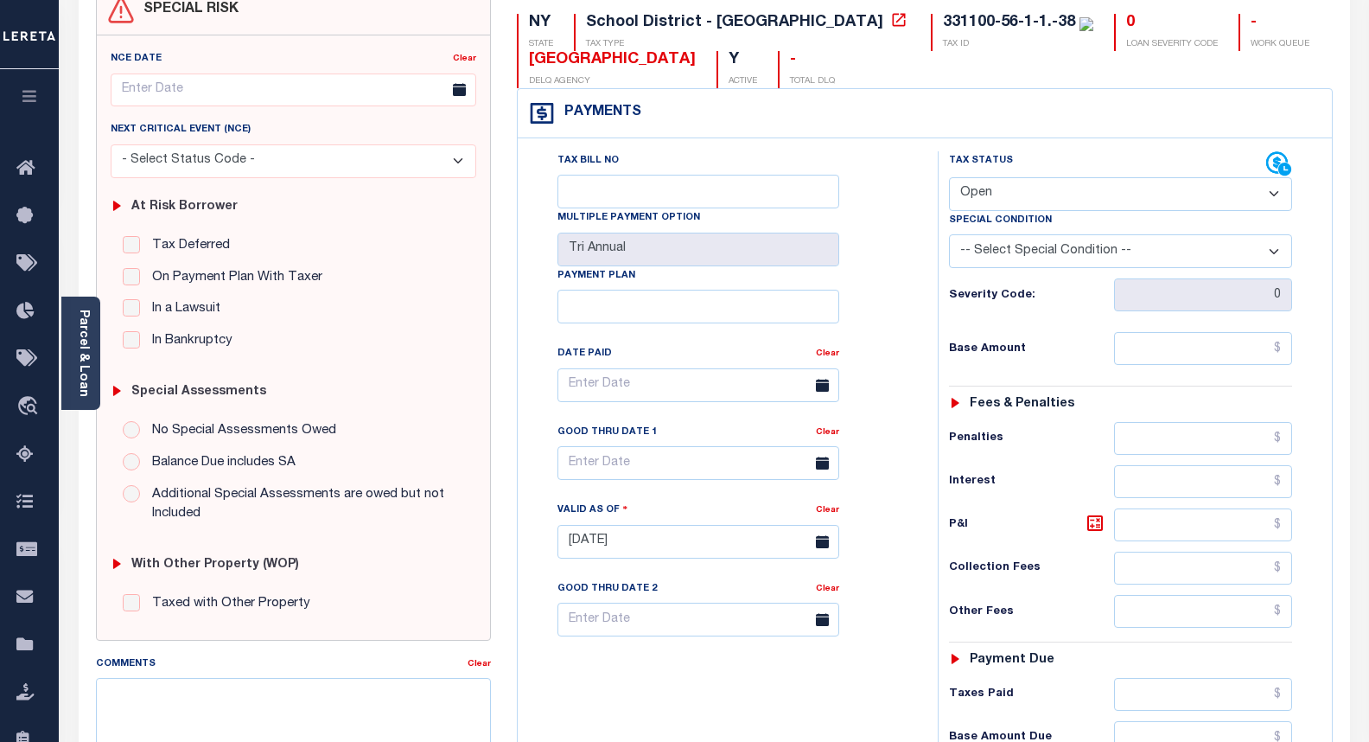
scroll to position [259, 0]
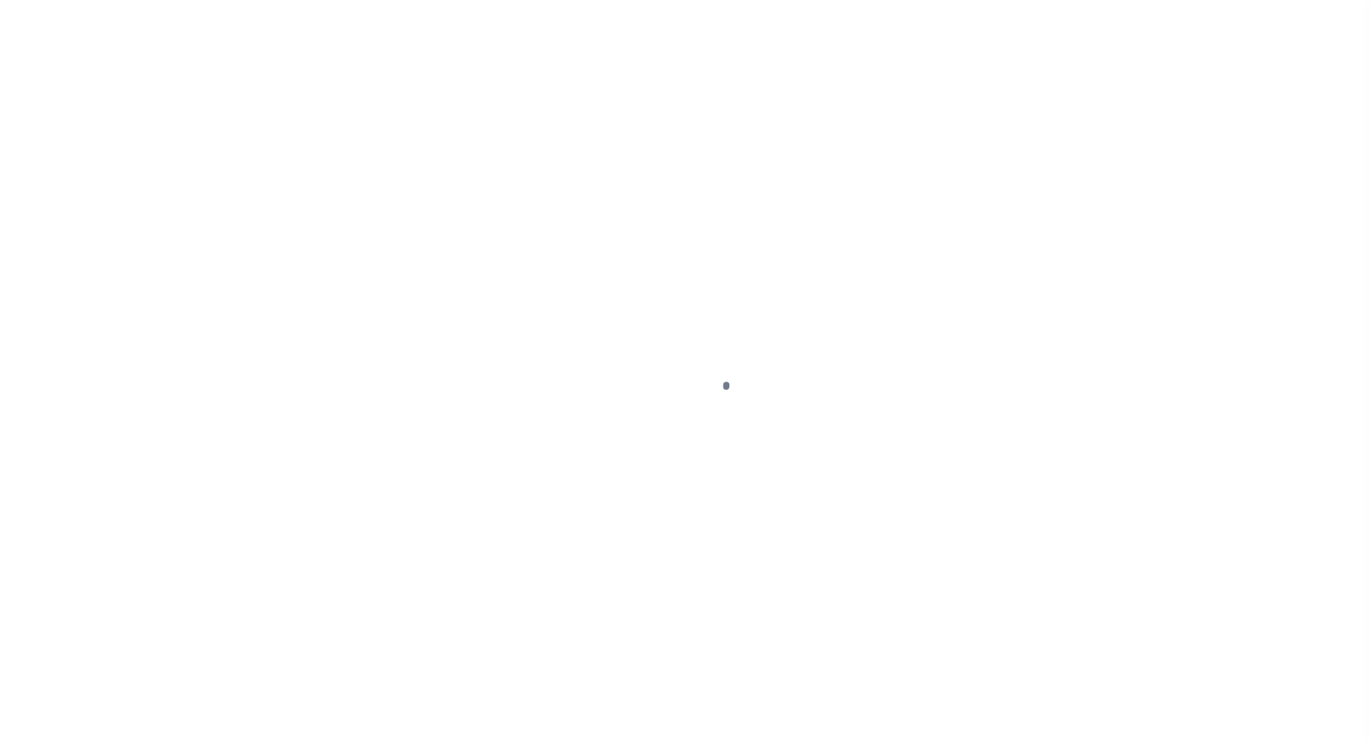
select select "OP2"
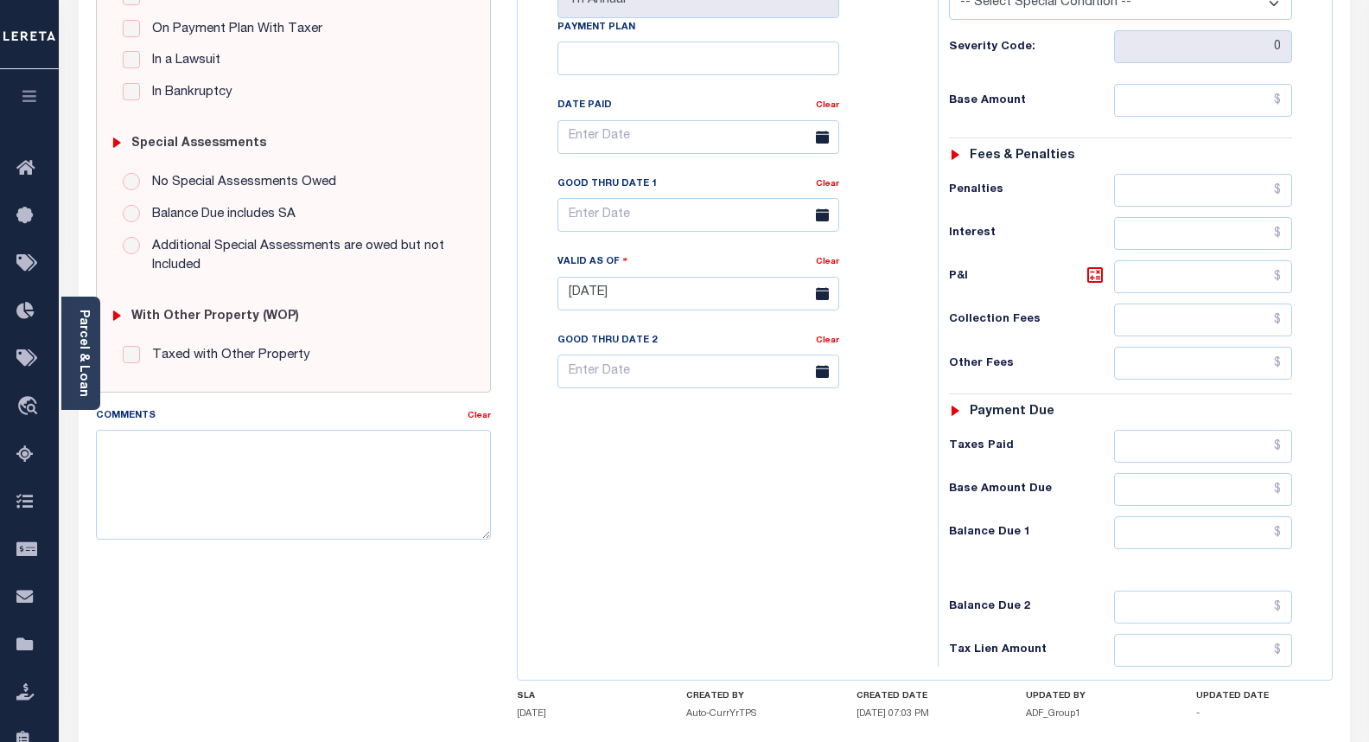
scroll to position [49, 0]
